Goal: Find contact information: Find contact information

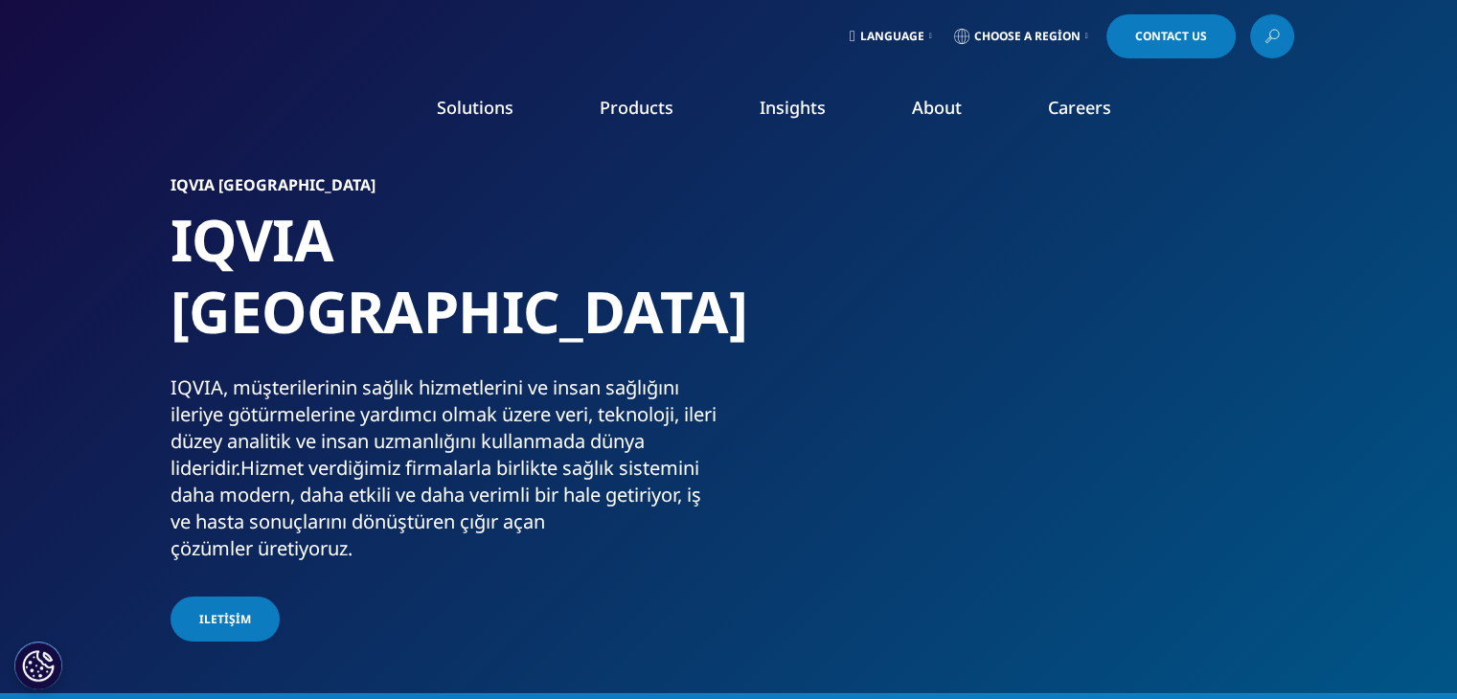
click at [897, 35] on span "Language" at bounding box center [892, 36] width 64 height 15
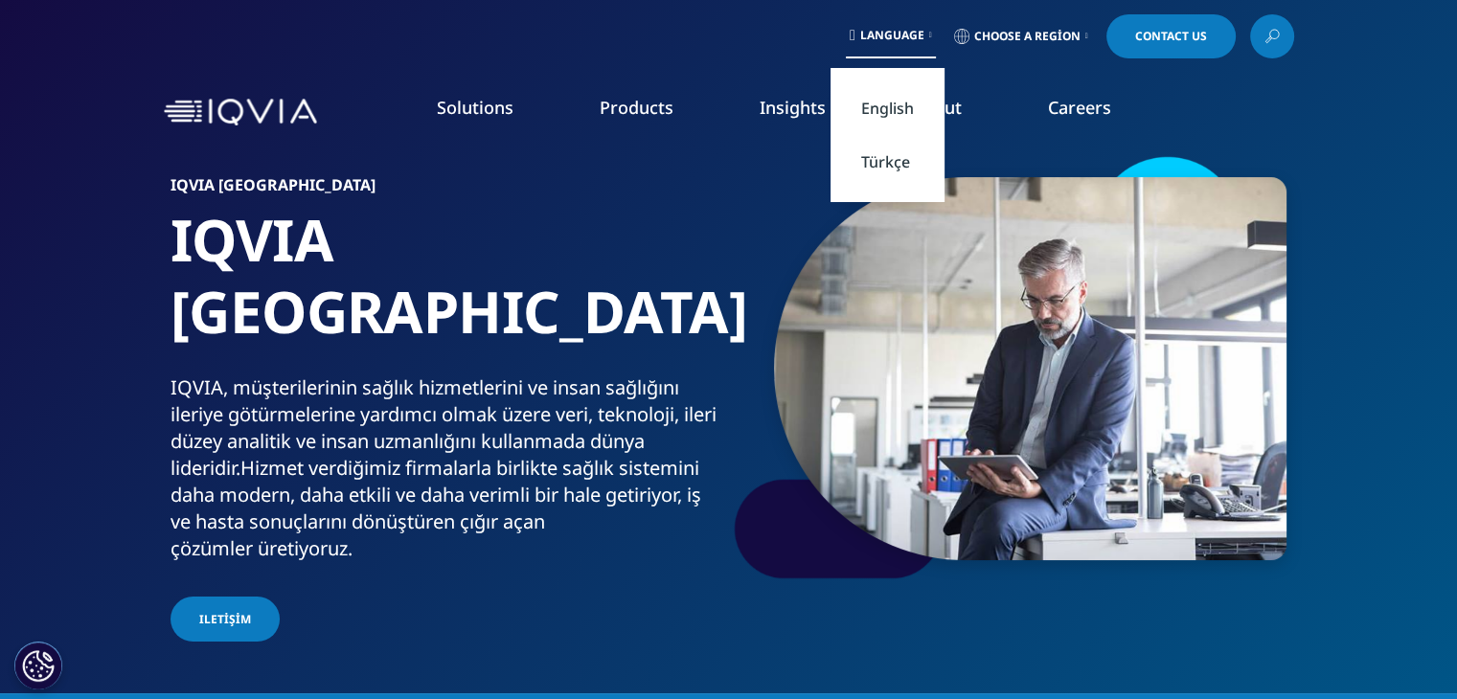
click at [889, 167] on link "Türkçe" at bounding box center [888, 162] width 114 height 54
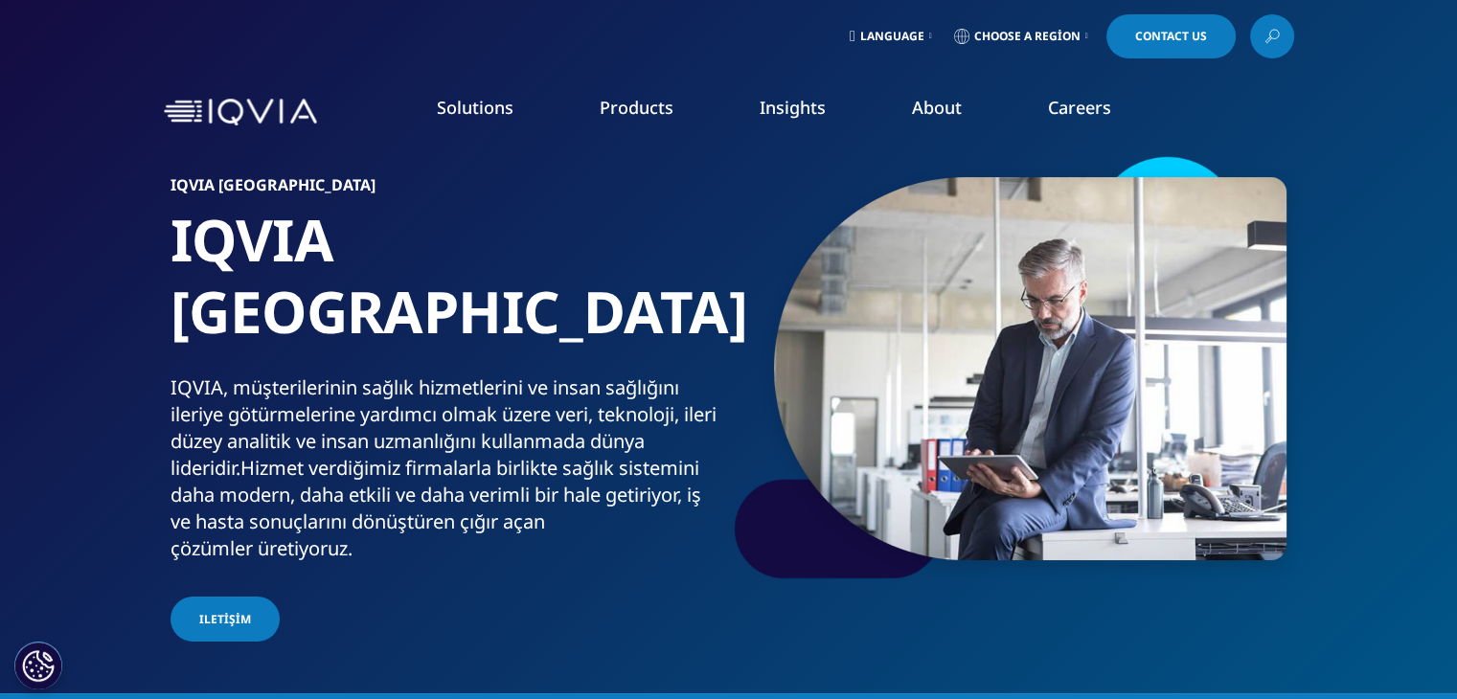
click at [1159, 36] on span "Contact Us" at bounding box center [1171, 36] width 72 height 11
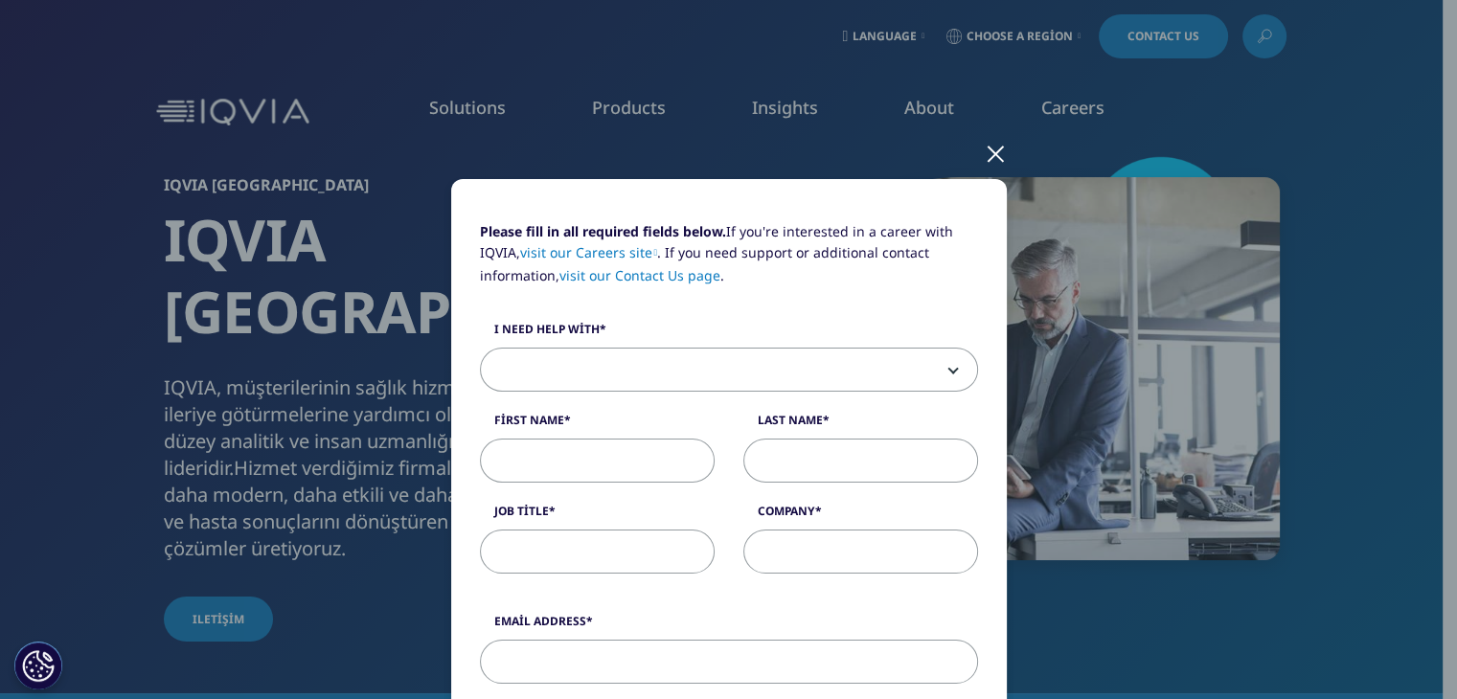
click at [985, 150] on div at bounding box center [996, 152] width 22 height 53
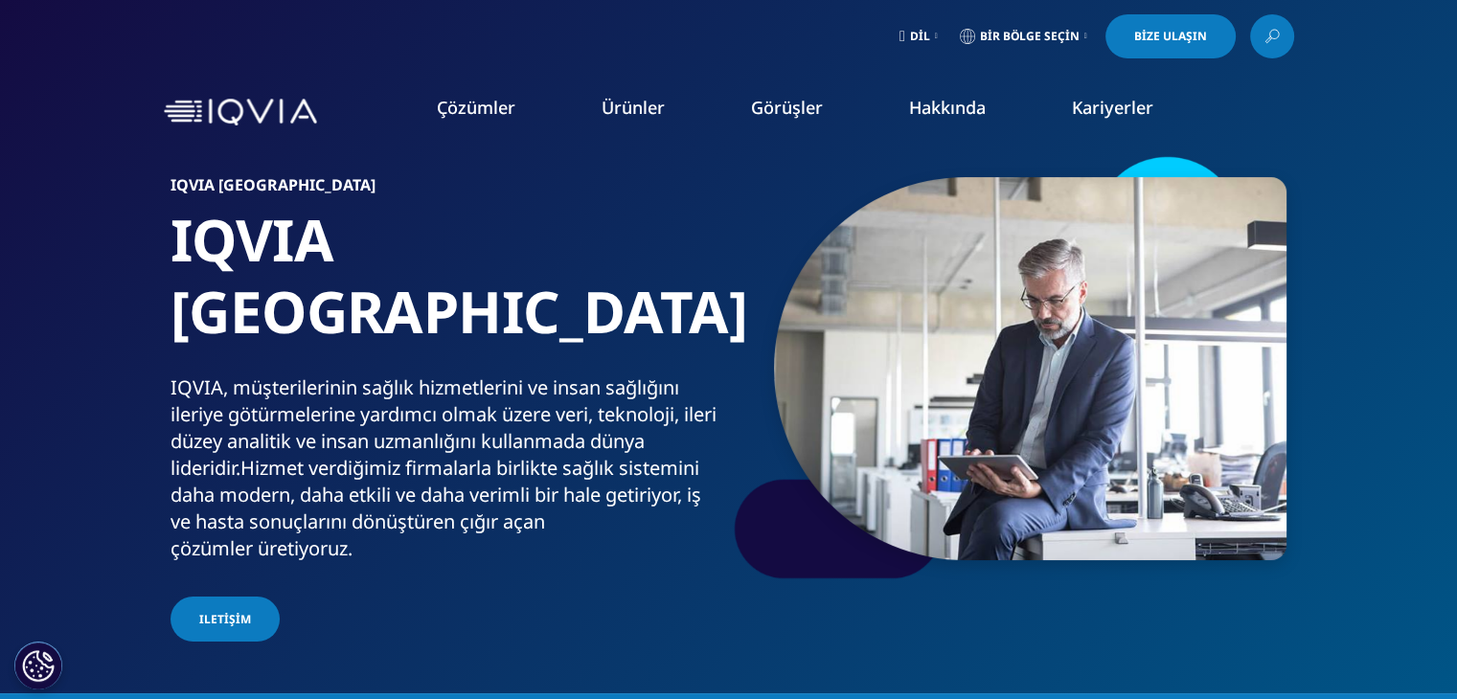
click at [812, 292] on font "Etkinlikler ve Web Seminerleri" at bounding box center [851, 294] width 216 height 21
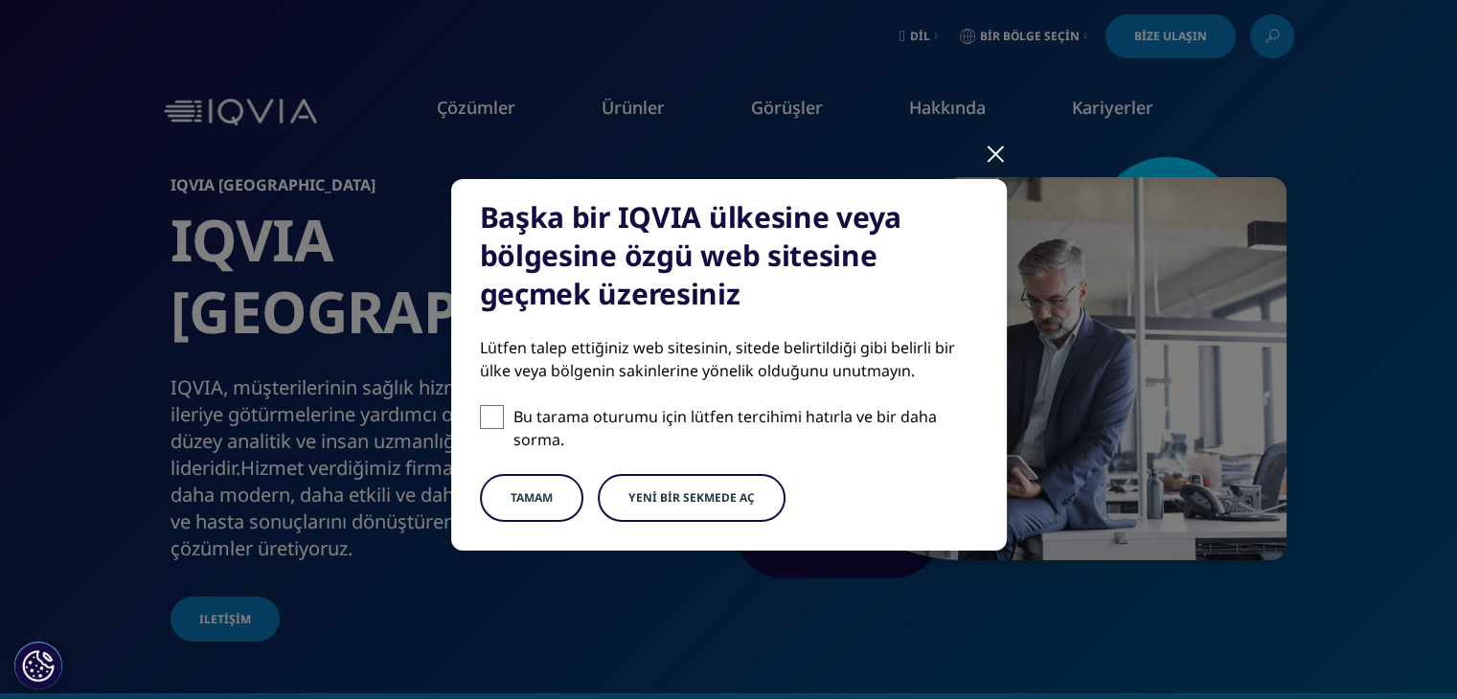
click at [697, 499] on font "Yeni bir sekmede aç" at bounding box center [691, 498] width 126 height 16
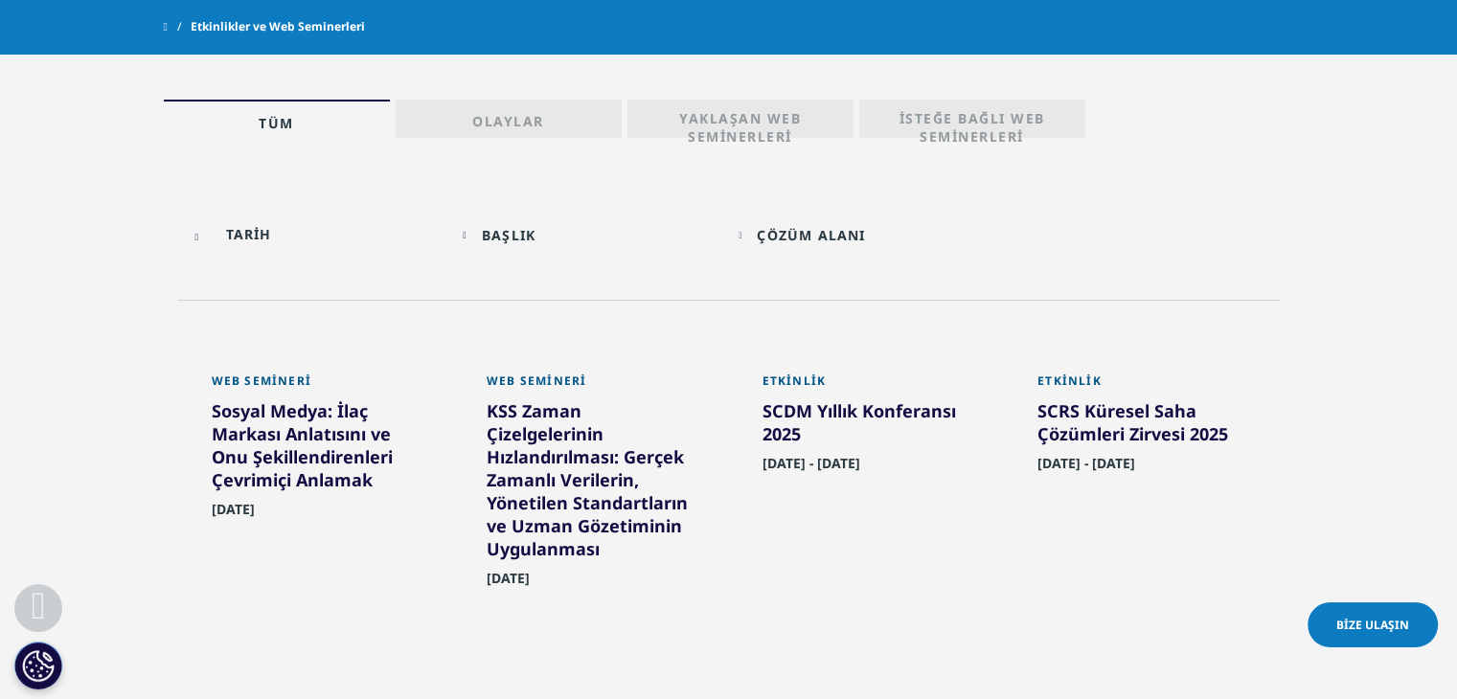
scroll to position [862, 0]
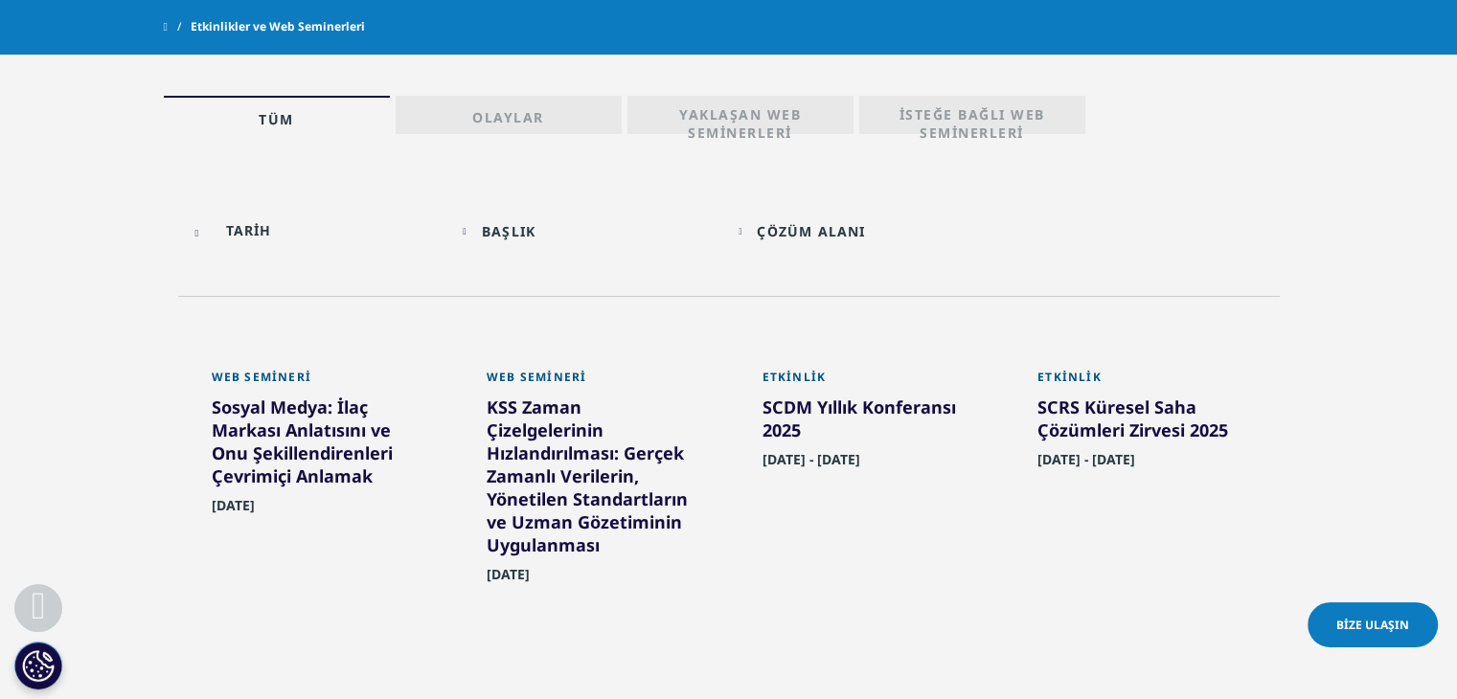
click at [935, 115] on font "İsteğe Bağlı Web Seminerleri" at bounding box center [972, 123] width 207 height 36
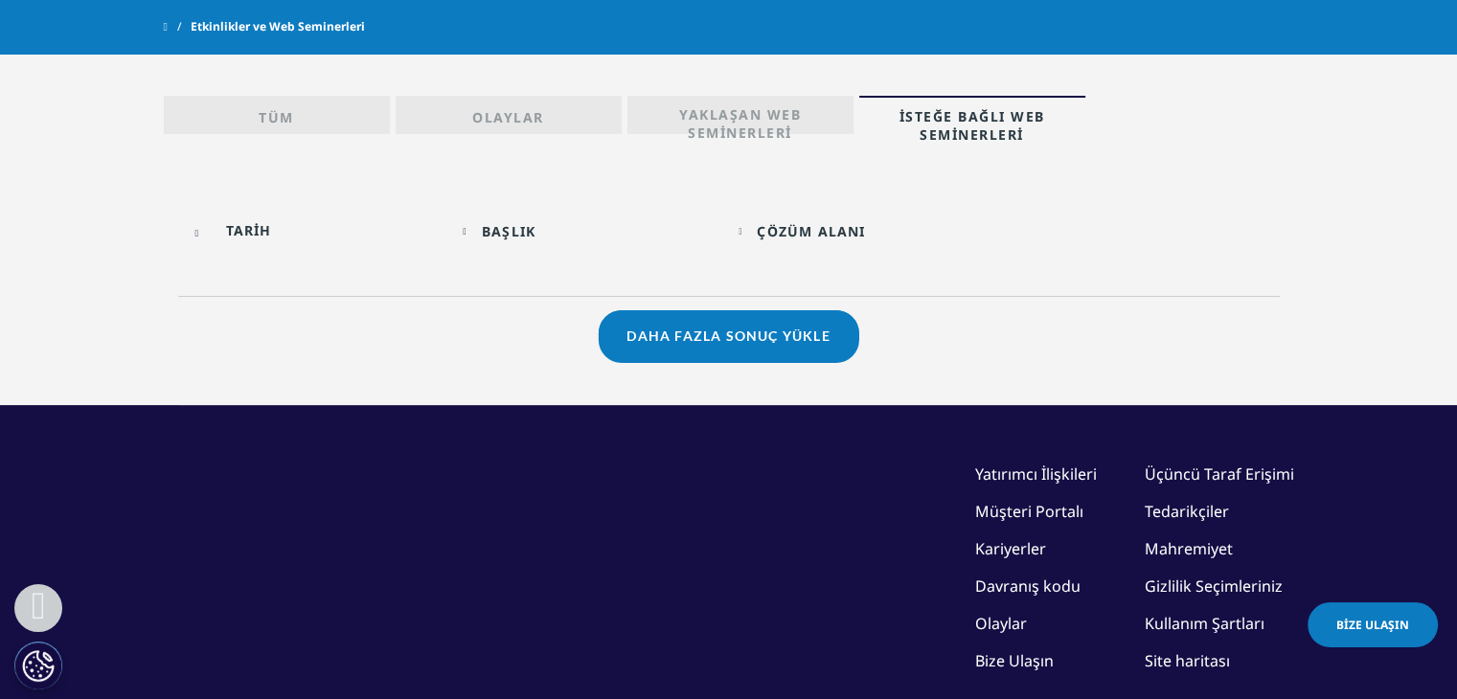
click at [676, 119] on font "Yaklaşan Web Seminerleri" at bounding box center [740, 123] width 207 height 36
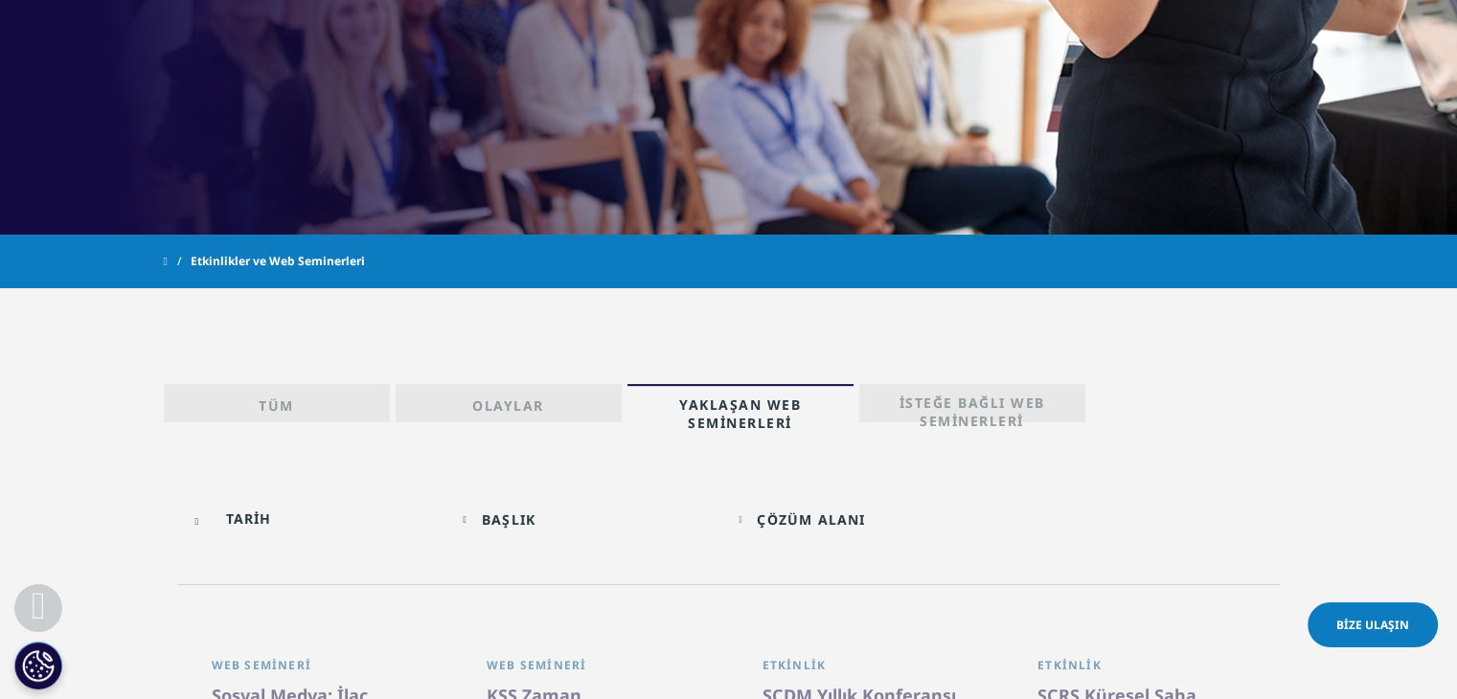
scroll to position [671, 0]
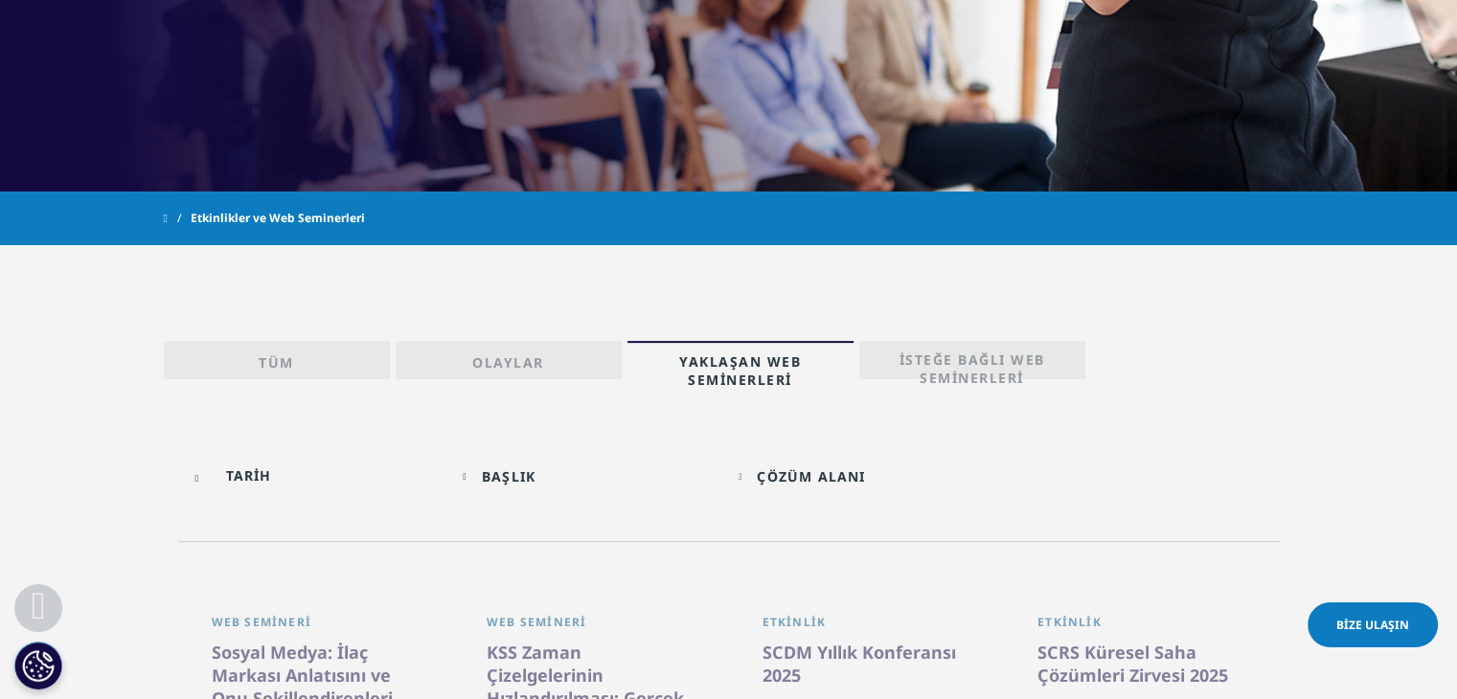
click at [521, 354] on font "Olaylar" at bounding box center [508, 362] width 72 height 18
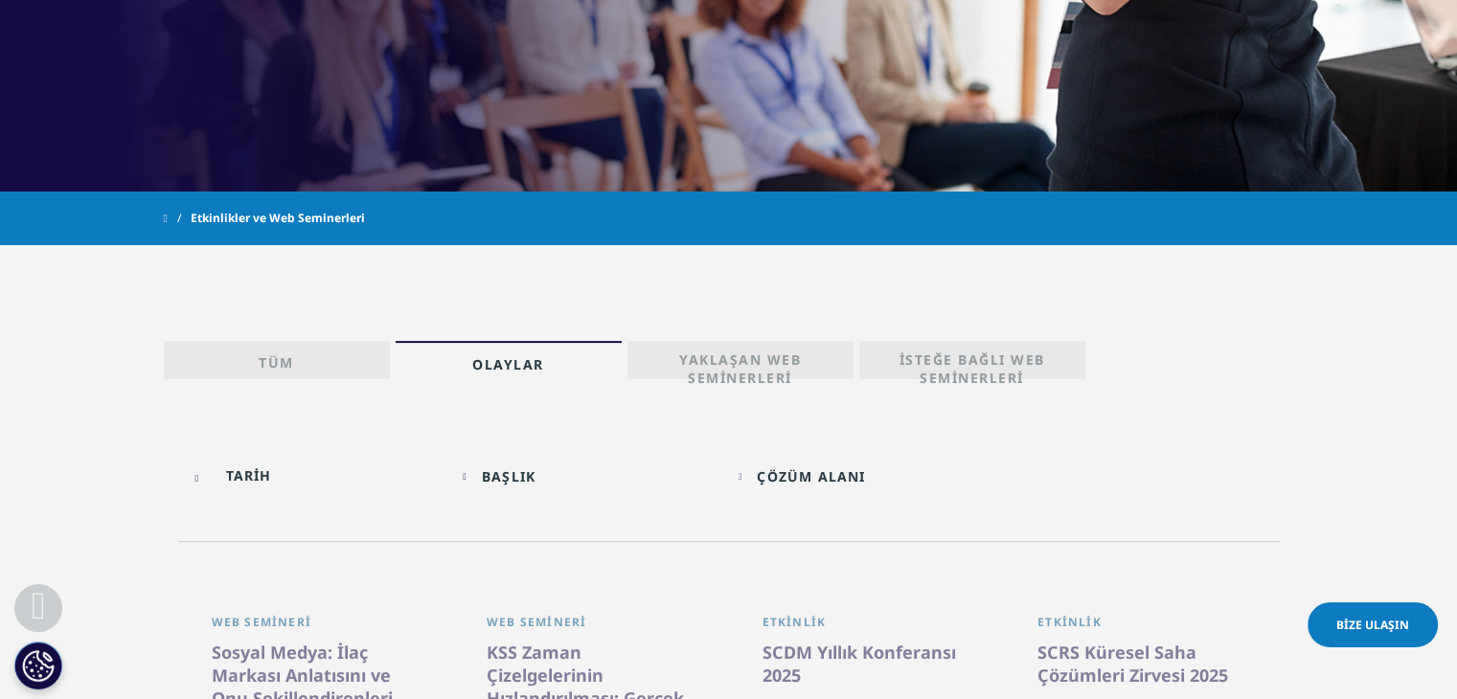
click at [200, 349] on link "Tüm" at bounding box center [277, 360] width 226 height 38
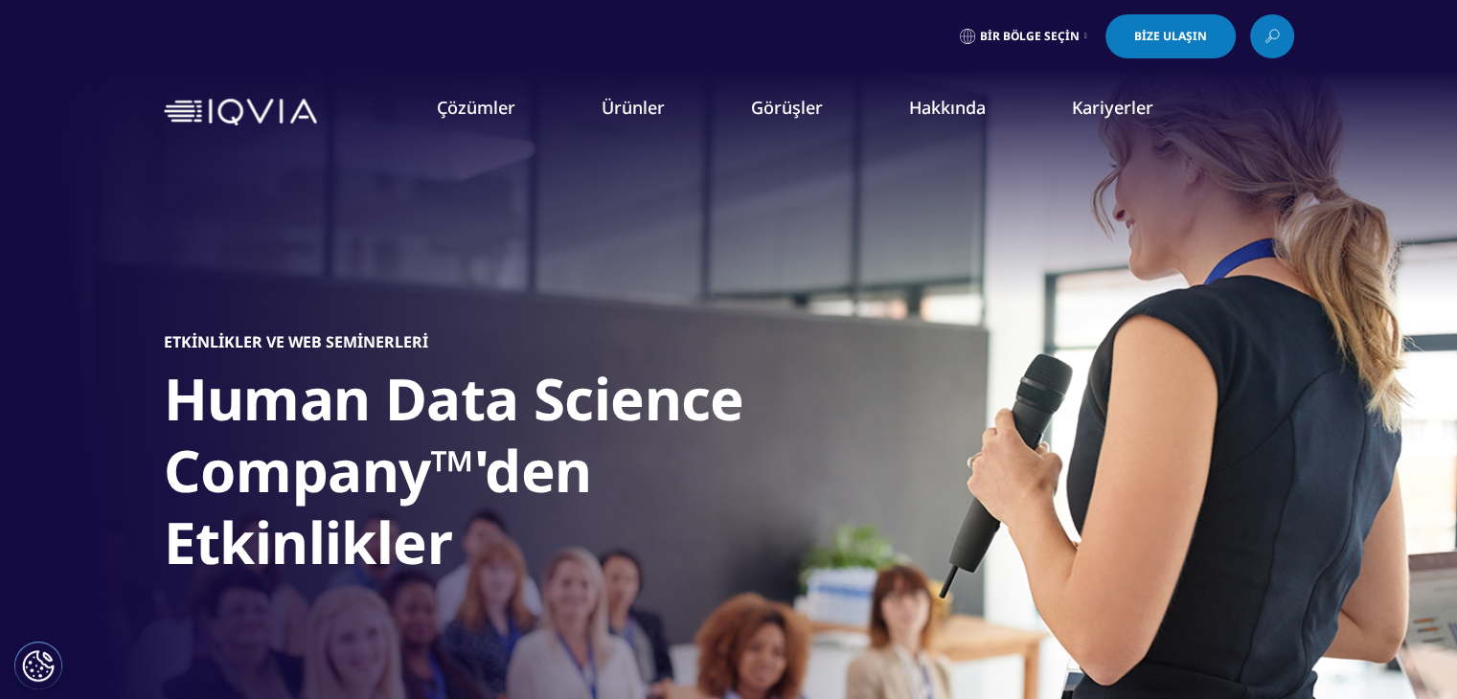
click at [1169, 43] on font "Bize Ulaşın" at bounding box center [1170, 36] width 73 height 16
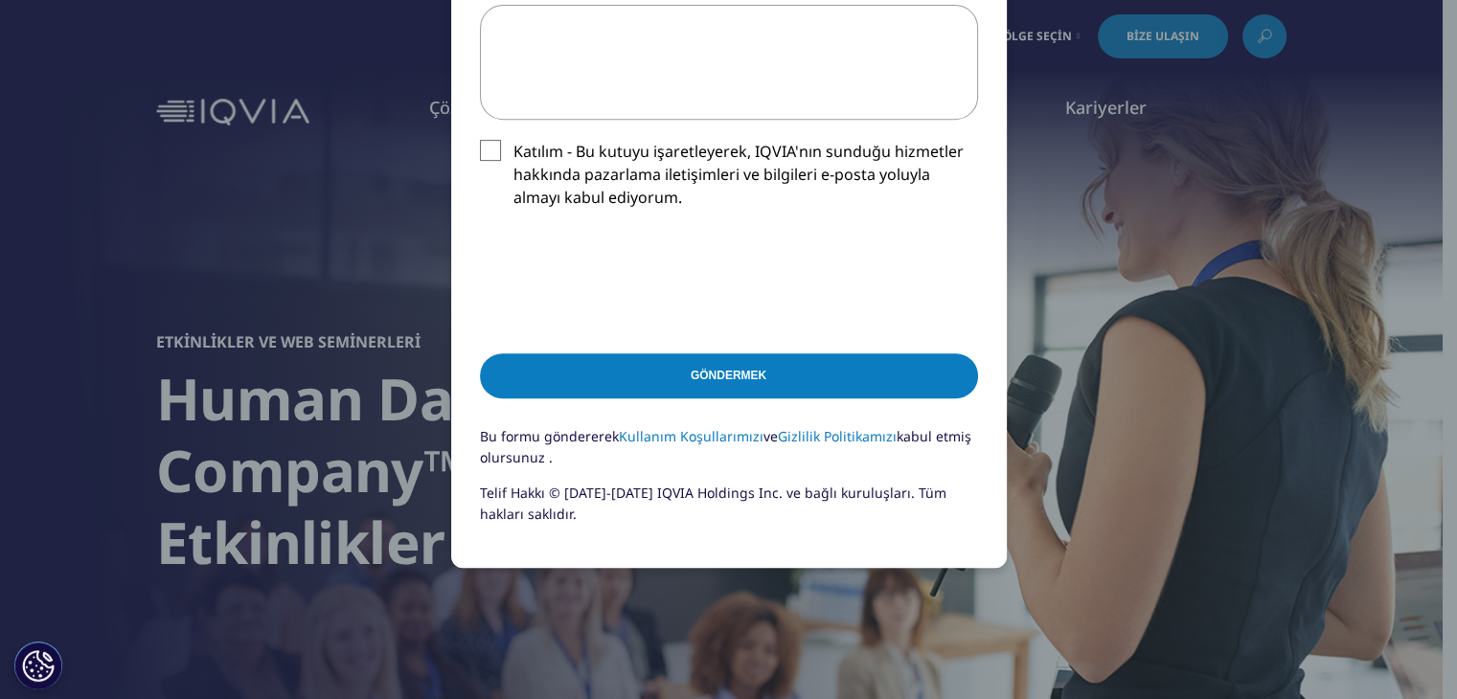
scroll to position [862, 0]
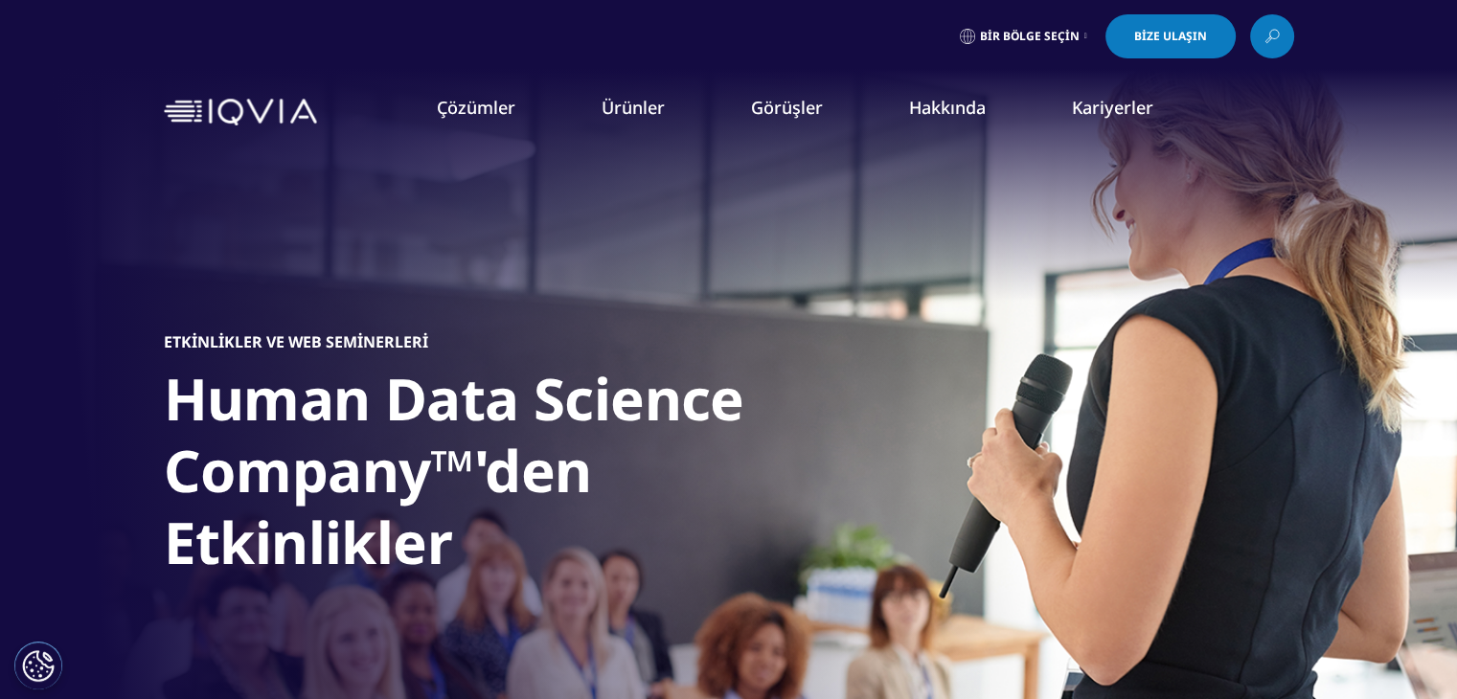
click at [957, 112] on font "Hakkında" at bounding box center [947, 107] width 77 height 23
click at [929, 121] on li "Hakkında ÖNE ÇIKAN YENİLİKLER IQVIA Bağlantılı Zeka™ IQVIA Sağlık Sınıfı AI® İn…" at bounding box center [947, 126] width 163 height 61
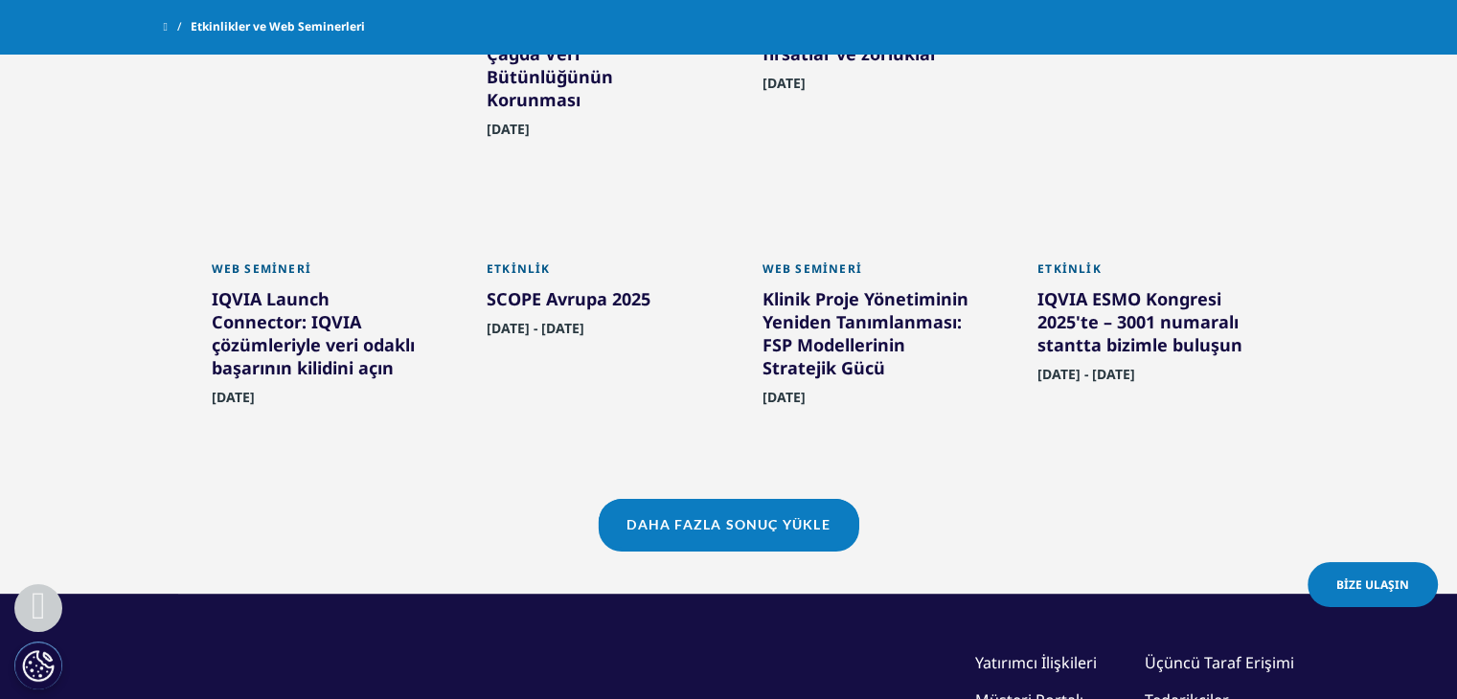
scroll to position [2010, 0]
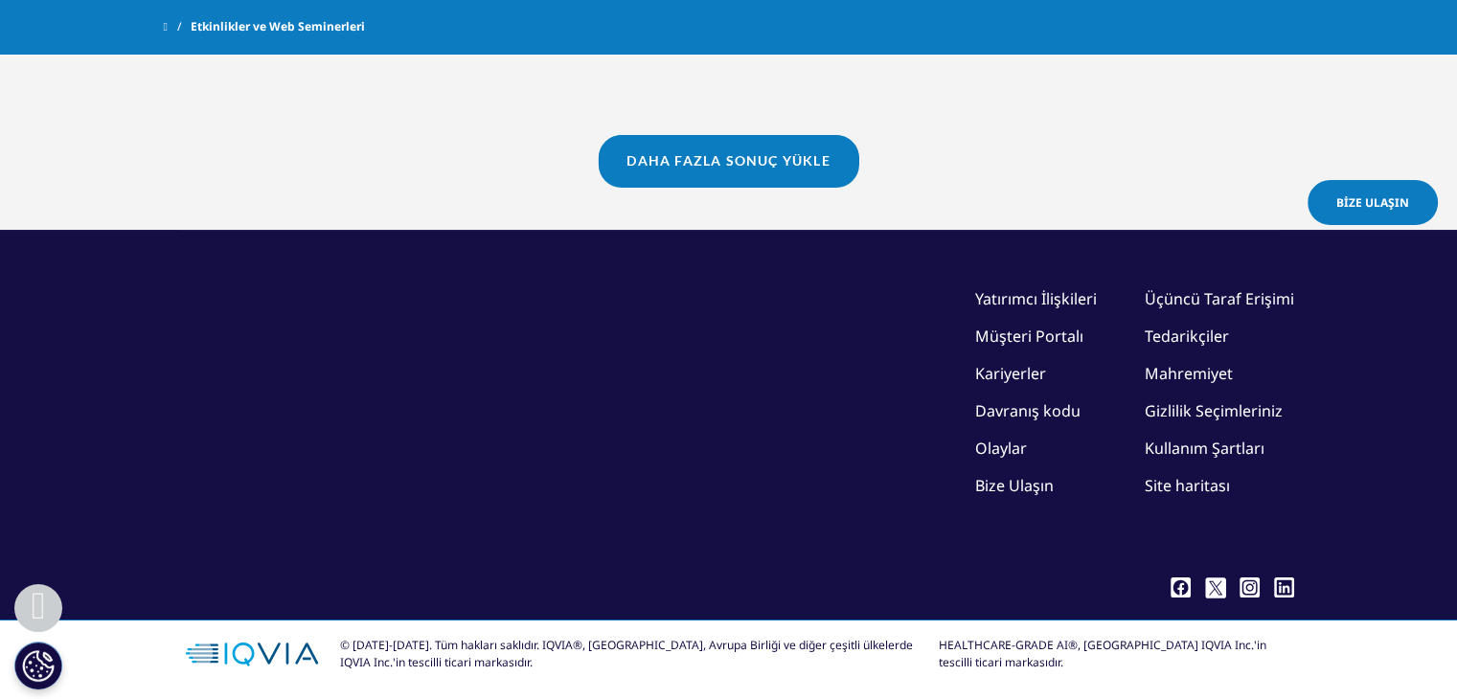
click at [1020, 483] on font "Bize Ulaşın" at bounding box center [1014, 485] width 79 height 21
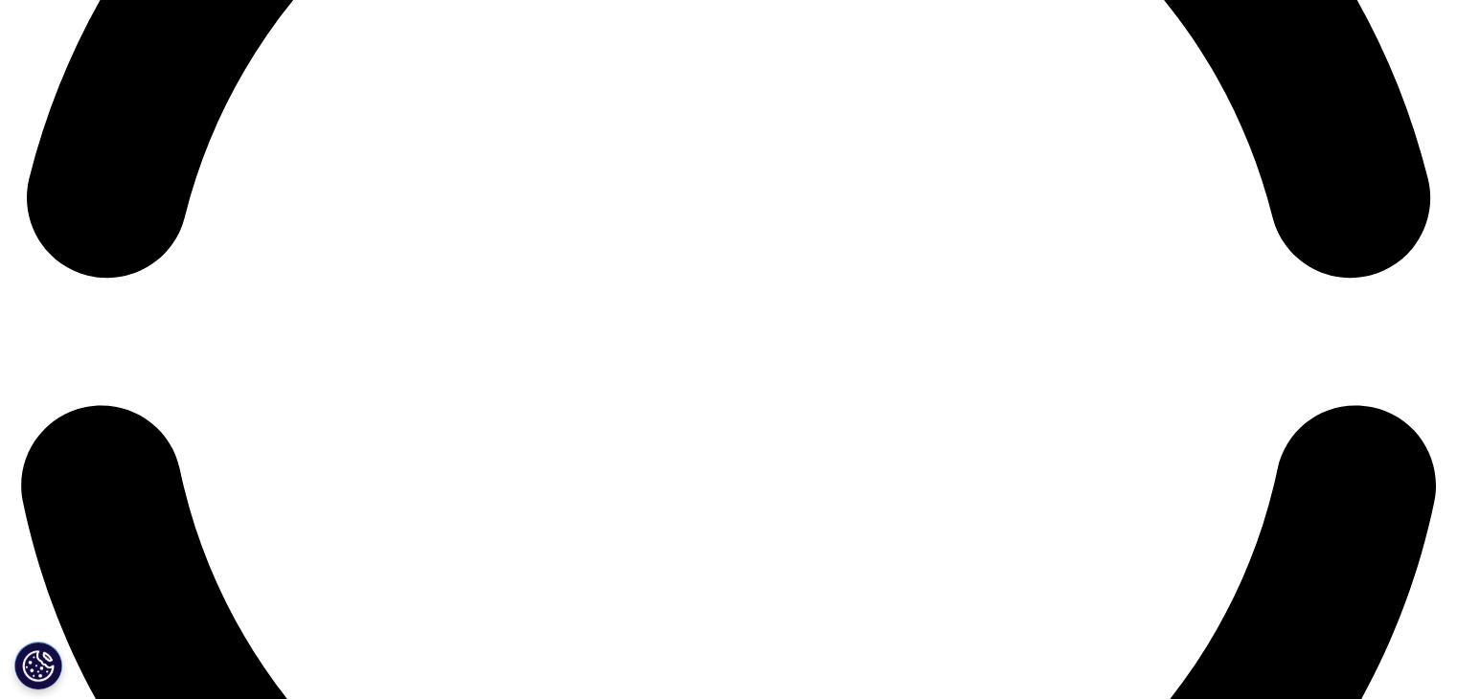
scroll to position [3289, 0]
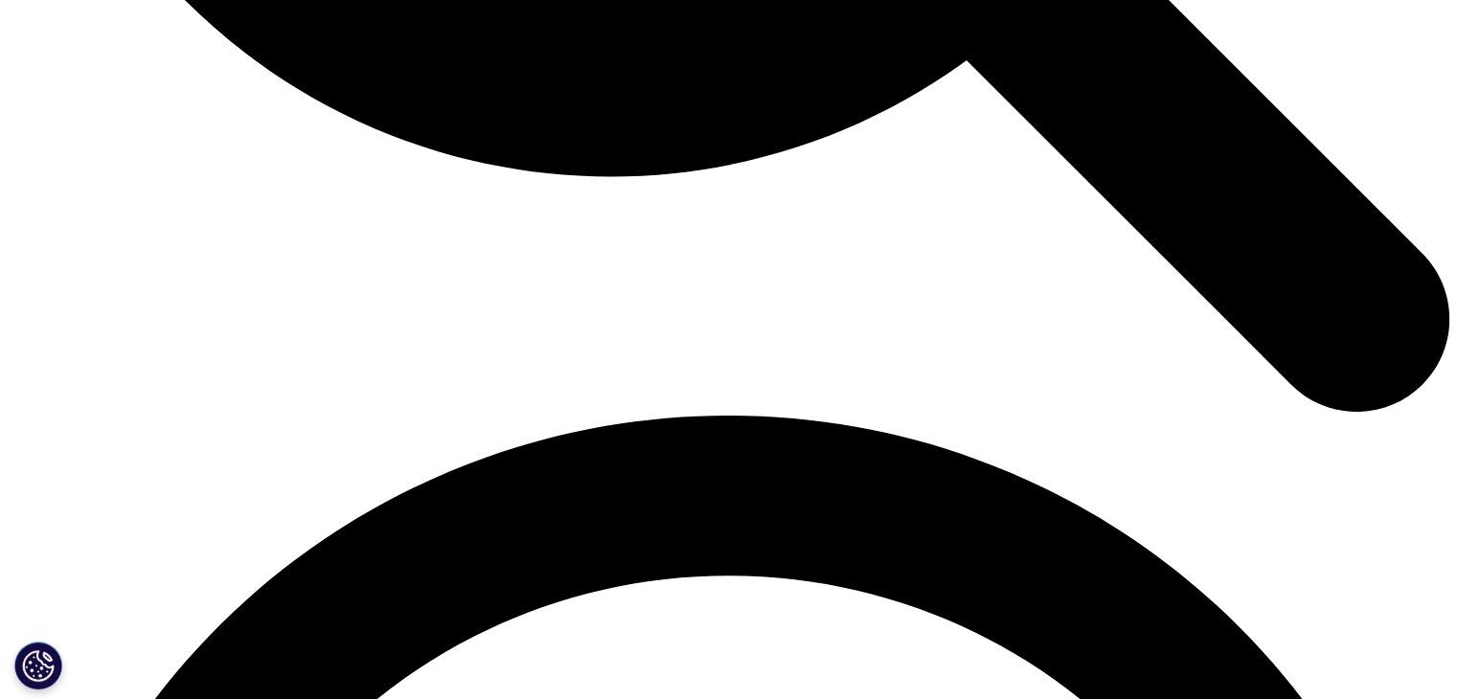
scroll to position [2586, 0]
